Goal: Transaction & Acquisition: Subscribe to service/newsletter

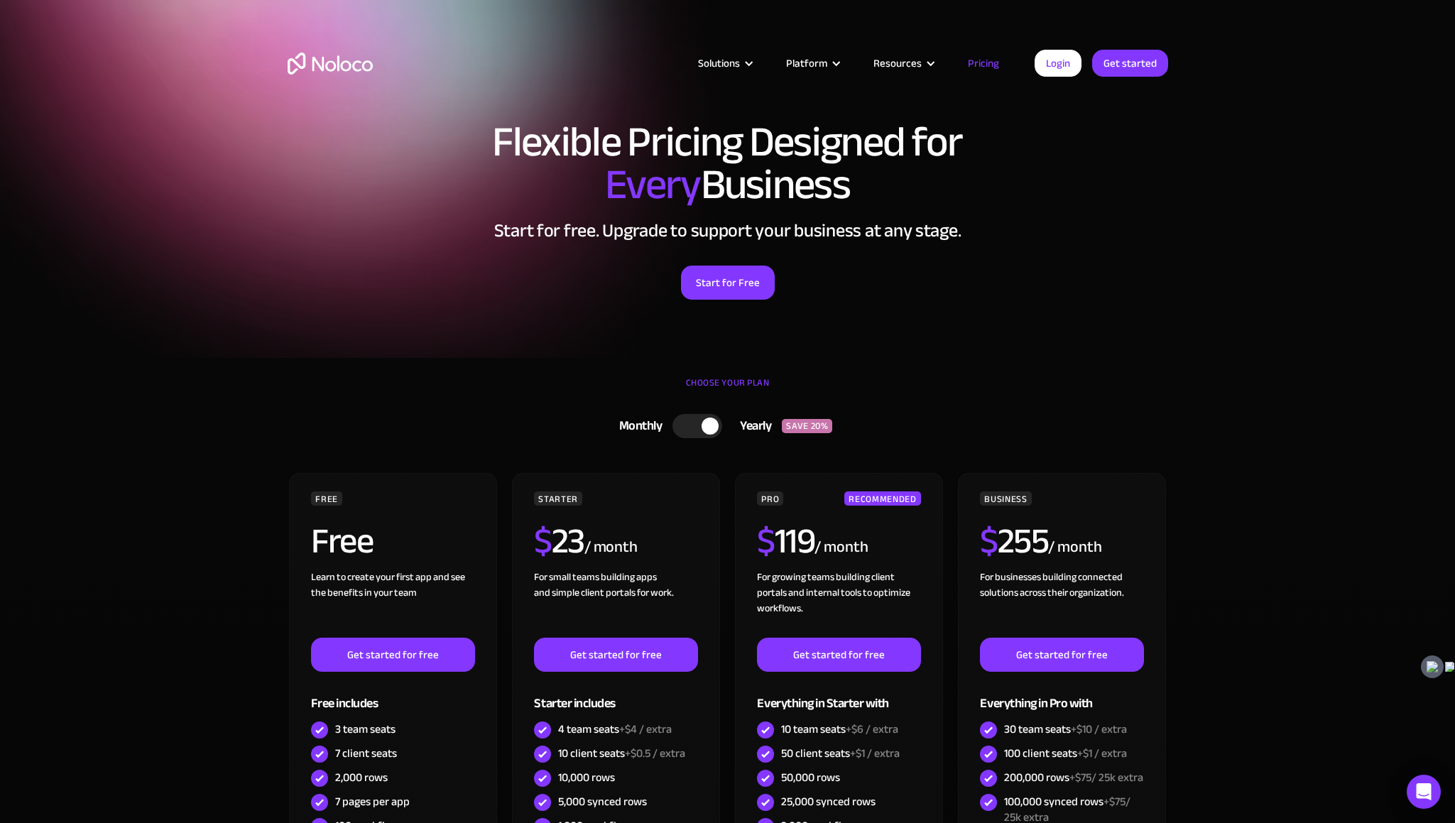
click at [682, 420] on div at bounding box center [697, 426] width 50 height 24
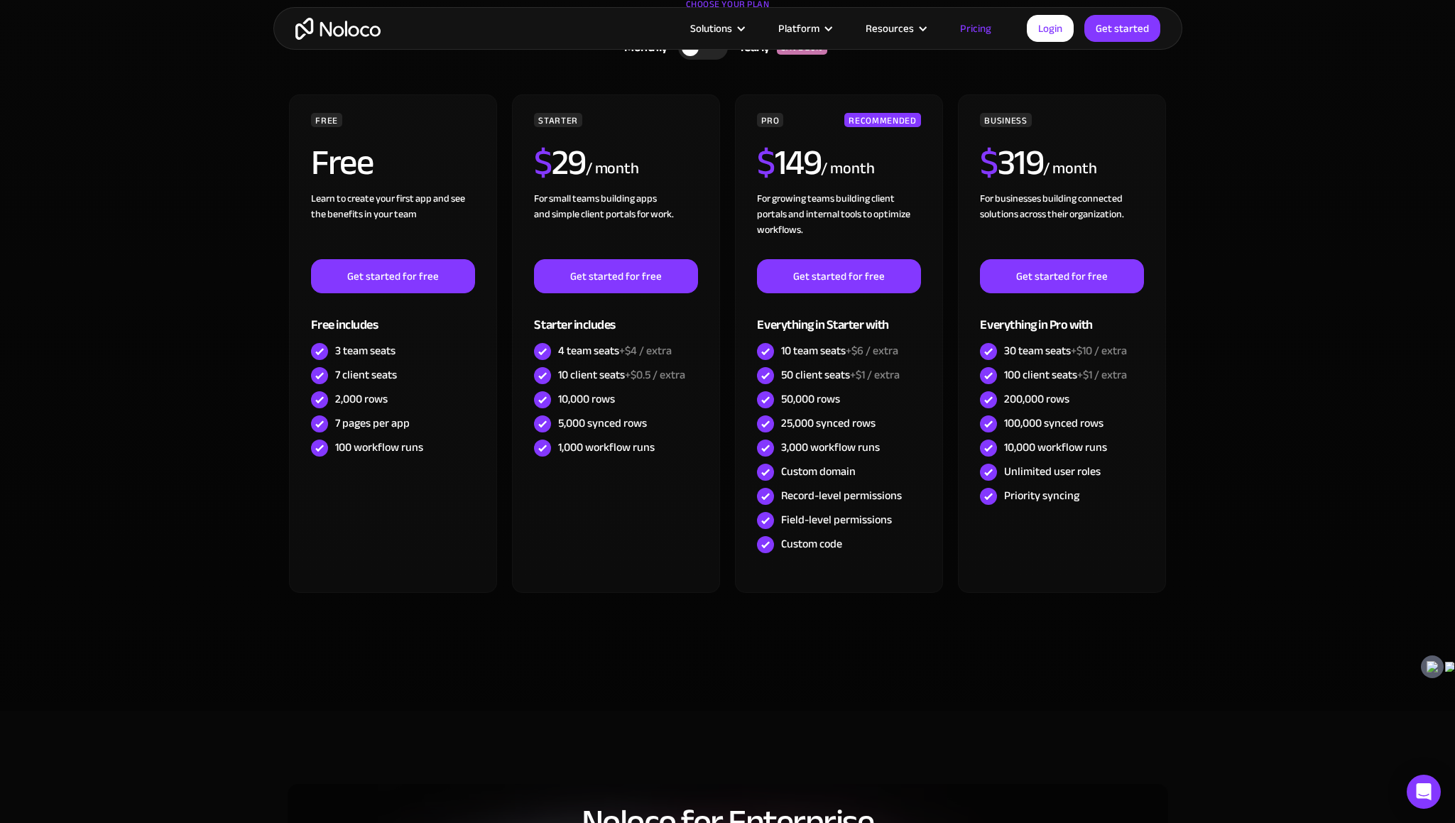
scroll to position [383, 0]
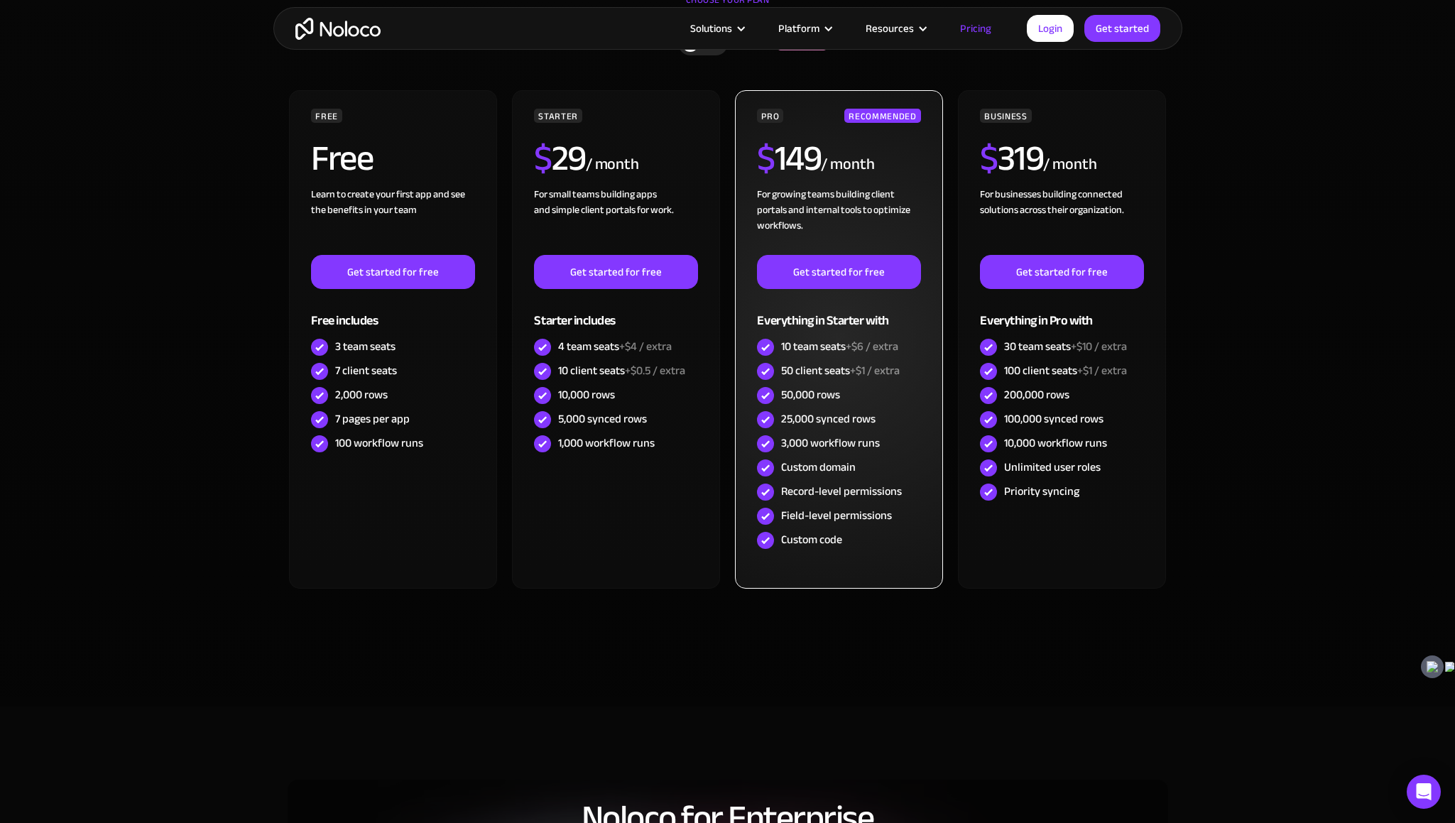
click at [818, 370] on div "50 client seats +$1 / extra" at bounding box center [840, 371] width 119 height 16
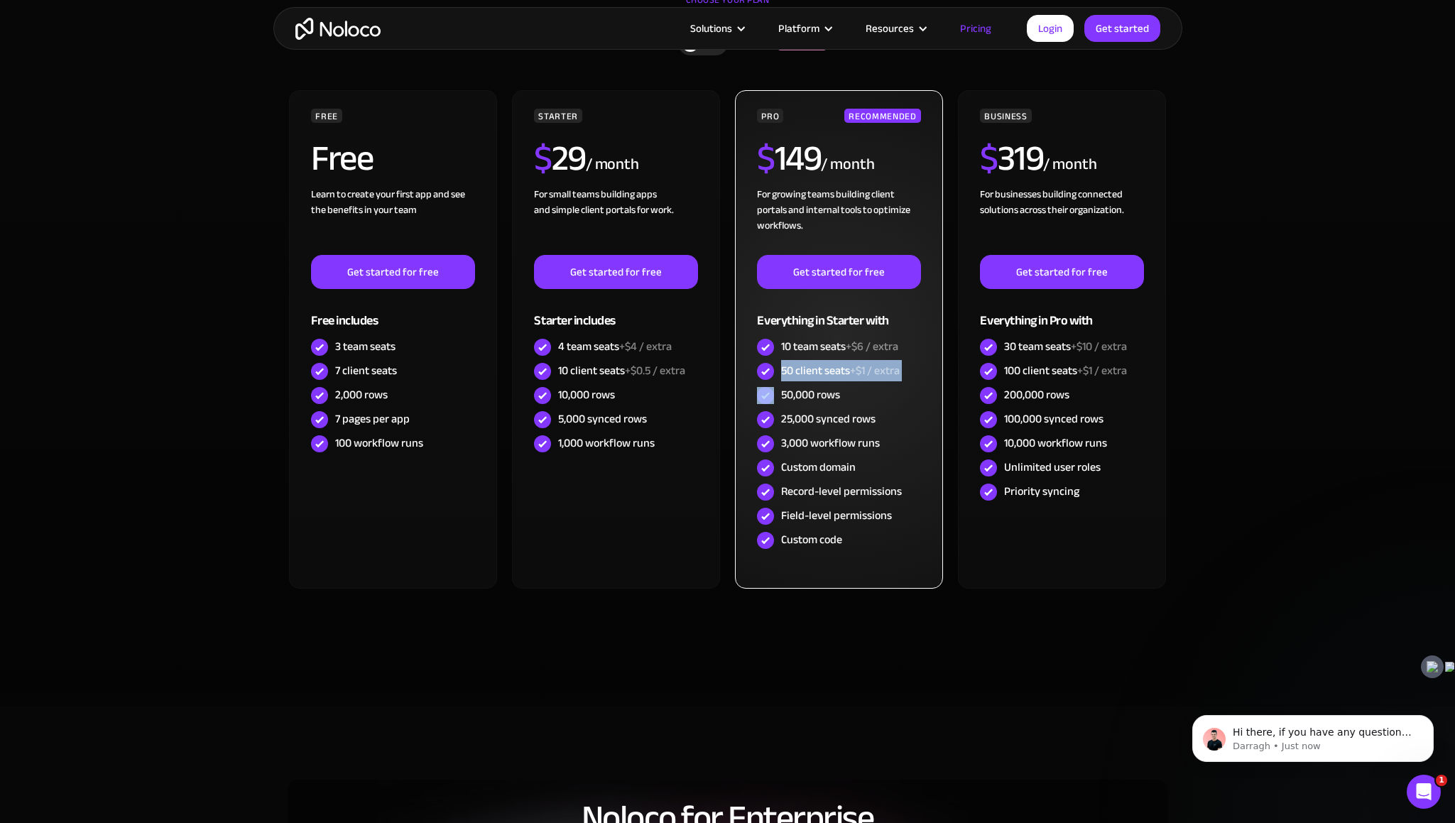
scroll to position [0, 0]
click at [853, 274] on link "Get started for free" at bounding box center [838, 272] width 163 height 34
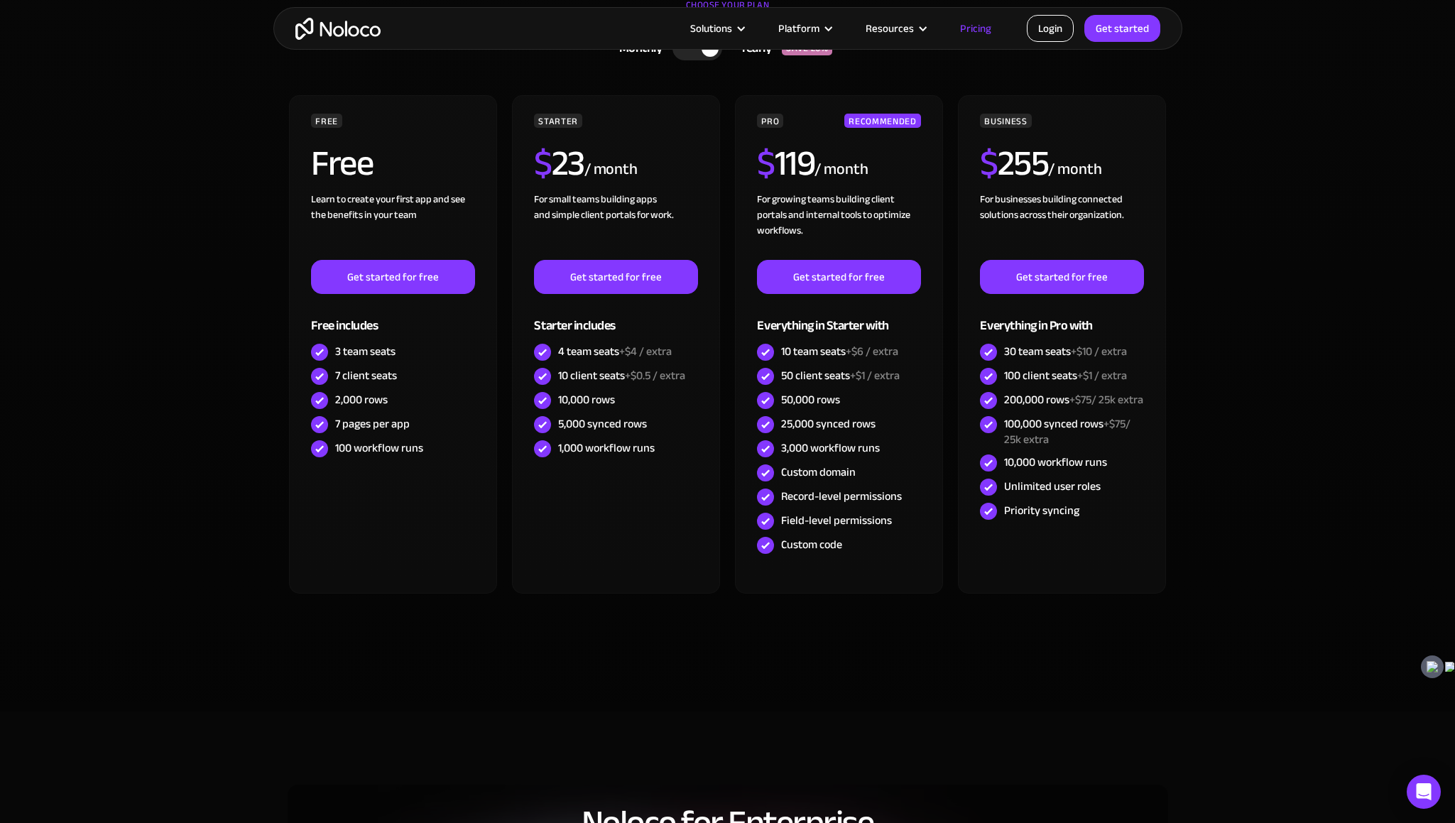
click at [1040, 28] on link "Login" at bounding box center [1050, 28] width 47 height 27
